Goal: Contribute content: Add original content to the website for others to see

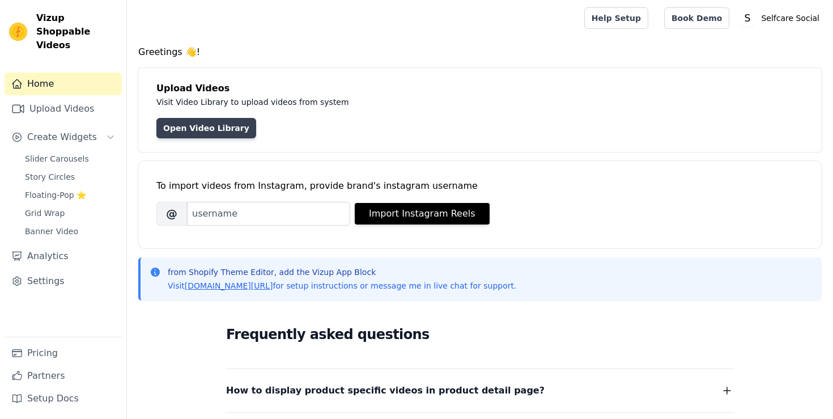
click at [223, 126] on link "Open Video Library" at bounding box center [206, 128] width 100 height 20
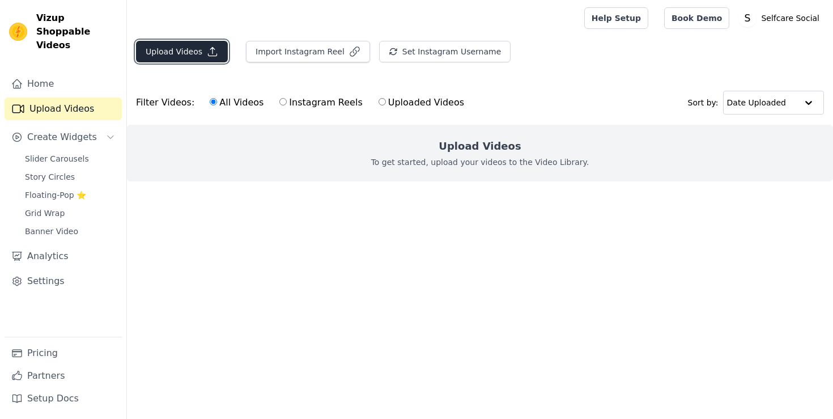
click at [207, 52] on icon "button" at bounding box center [212, 51] width 11 height 11
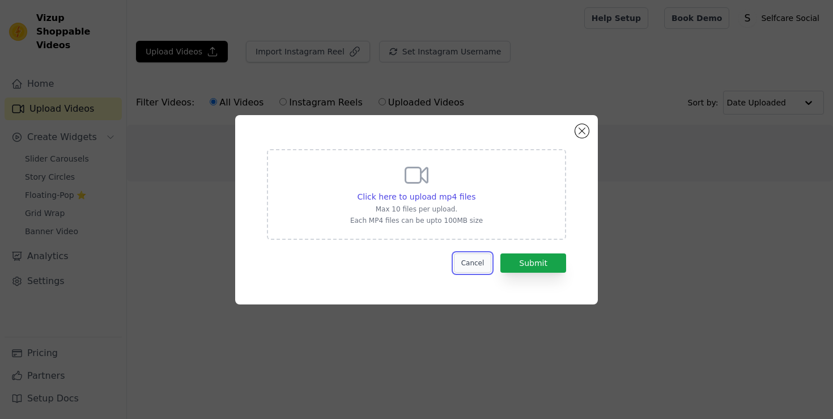
click at [461, 257] on button "Cancel" at bounding box center [473, 262] width 38 height 19
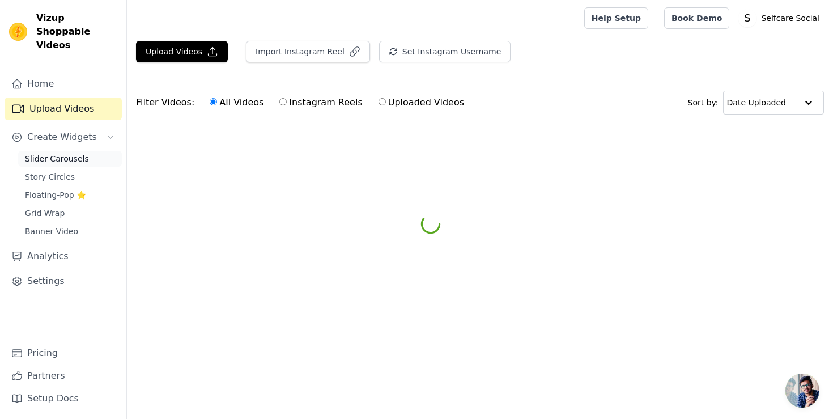
click at [69, 153] on span "Slider Carousels" at bounding box center [57, 158] width 64 height 11
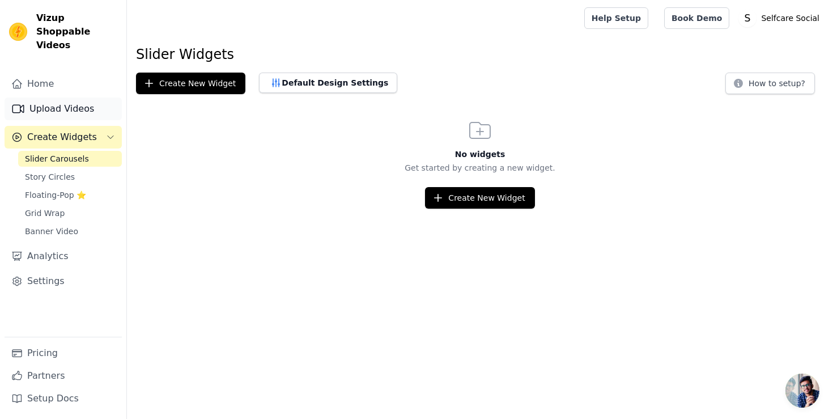
click at [54, 99] on link "Upload Videos" at bounding box center [63, 108] width 117 height 23
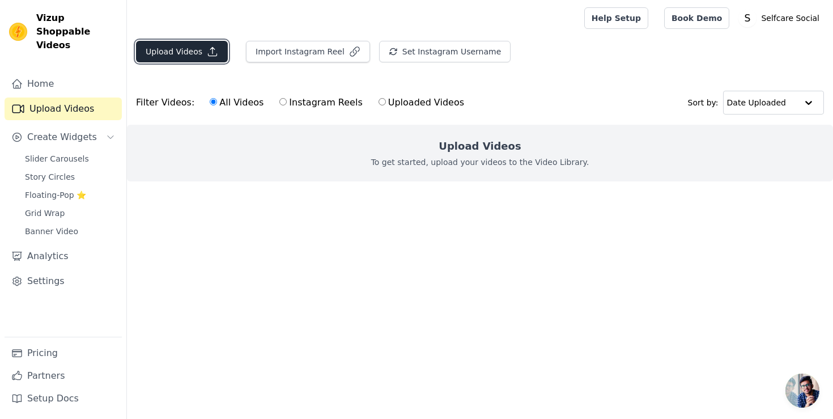
click at [216, 49] on button "Upload Videos" at bounding box center [182, 52] width 92 height 22
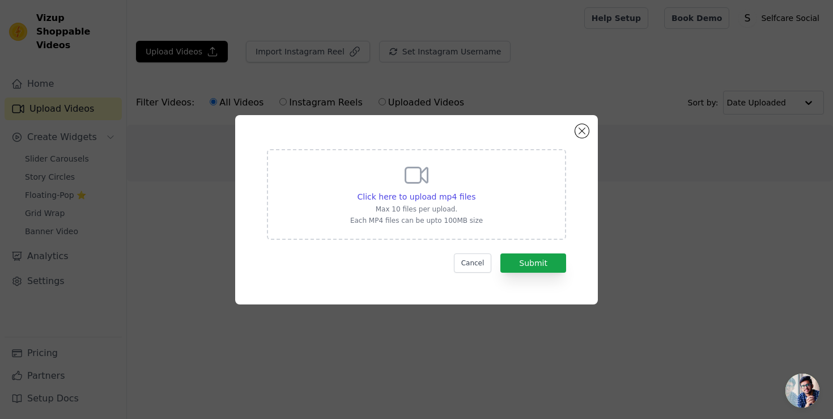
click at [447, 189] on div "Click here to upload mp4 files Max 10 files per upload. Each MP4 files can be u…" at bounding box center [416, 193] width 133 height 63
click at [475, 190] on input "Click here to upload mp4 files Max 10 files per upload. Each MP4 files can be u…" at bounding box center [475, 190] width 1 height 1
click at [471, 264] on button "Cancel" at bounding box center [473, 262] width 38 height 19
